Goal: Information Seeking & Learning: Learn about a topic

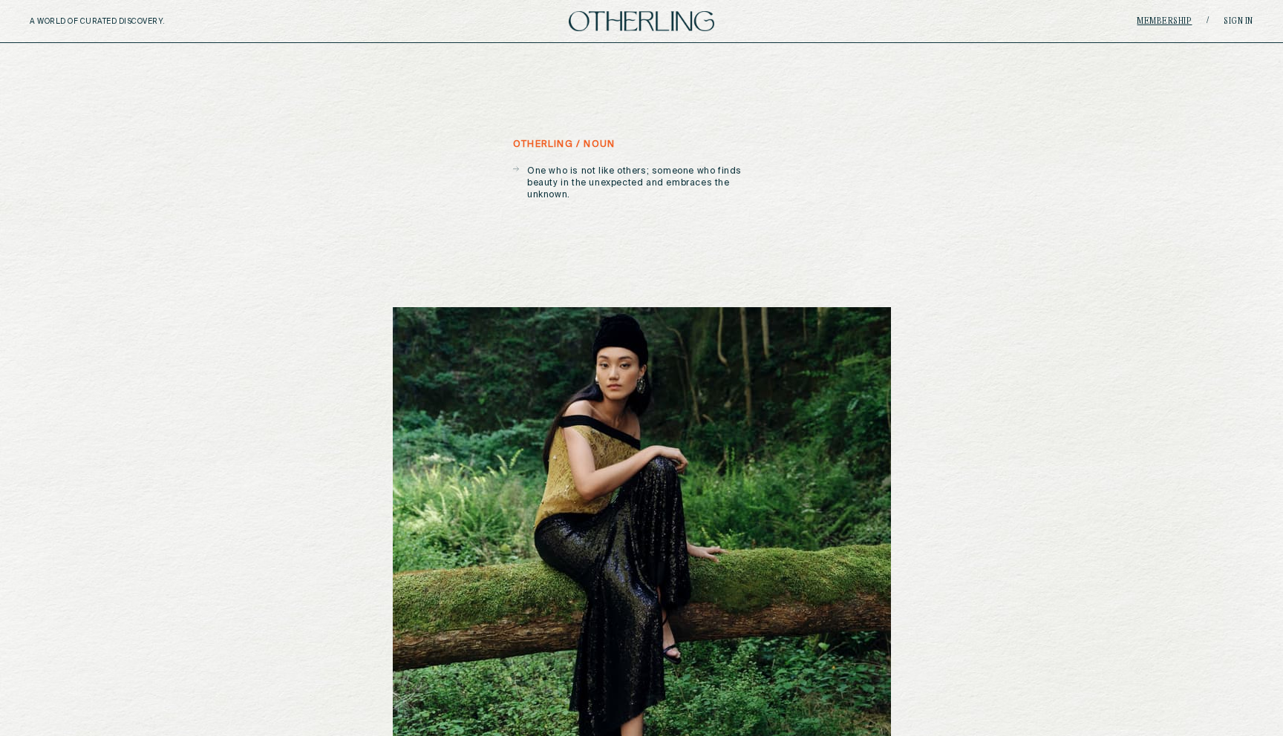
click at [1179, 19] on link "Membership" at bounding box center [1163, 21] width 55 height 9
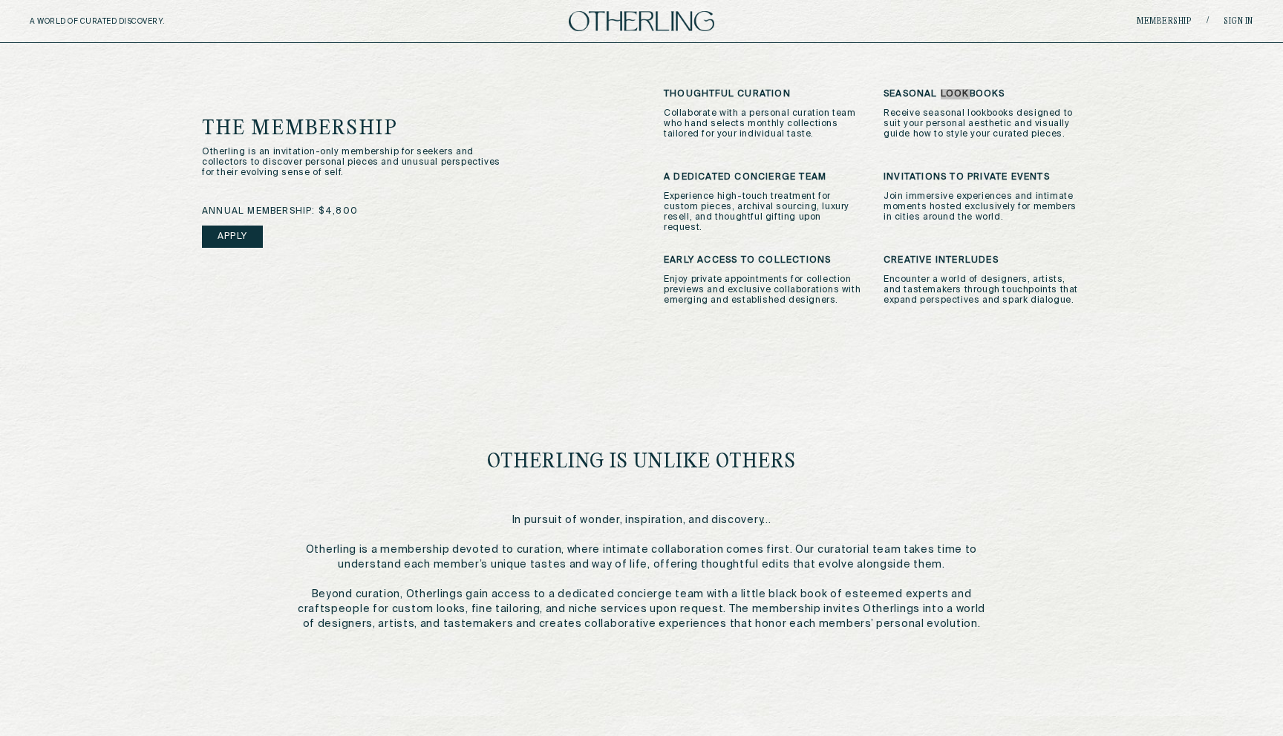
scroll to position [417, 0]
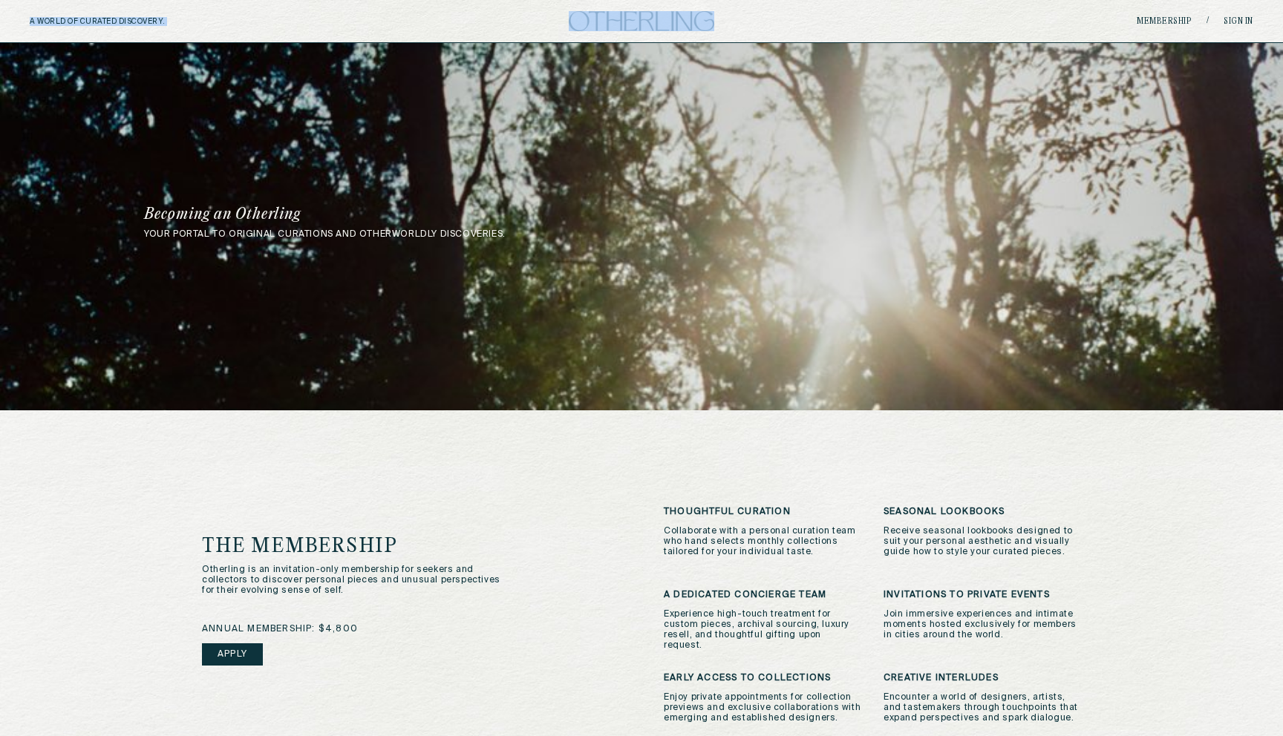
click at [592, 544] on div "the membership Otherling is an invitation-only membership for seekers and colle…" at bounding box center [410, 566] width 417 height 59
click at [658, 31] on div "A WORLD OF CURATED DISCOVERY. Membership / Sign in" at bounding box center [641, 21] width 1283 height 43
click at [654, 21] on img at bounding box center [641, 21] width 145 height 20
